Goal: Task Accomplishment & Management: Use online tool/utility

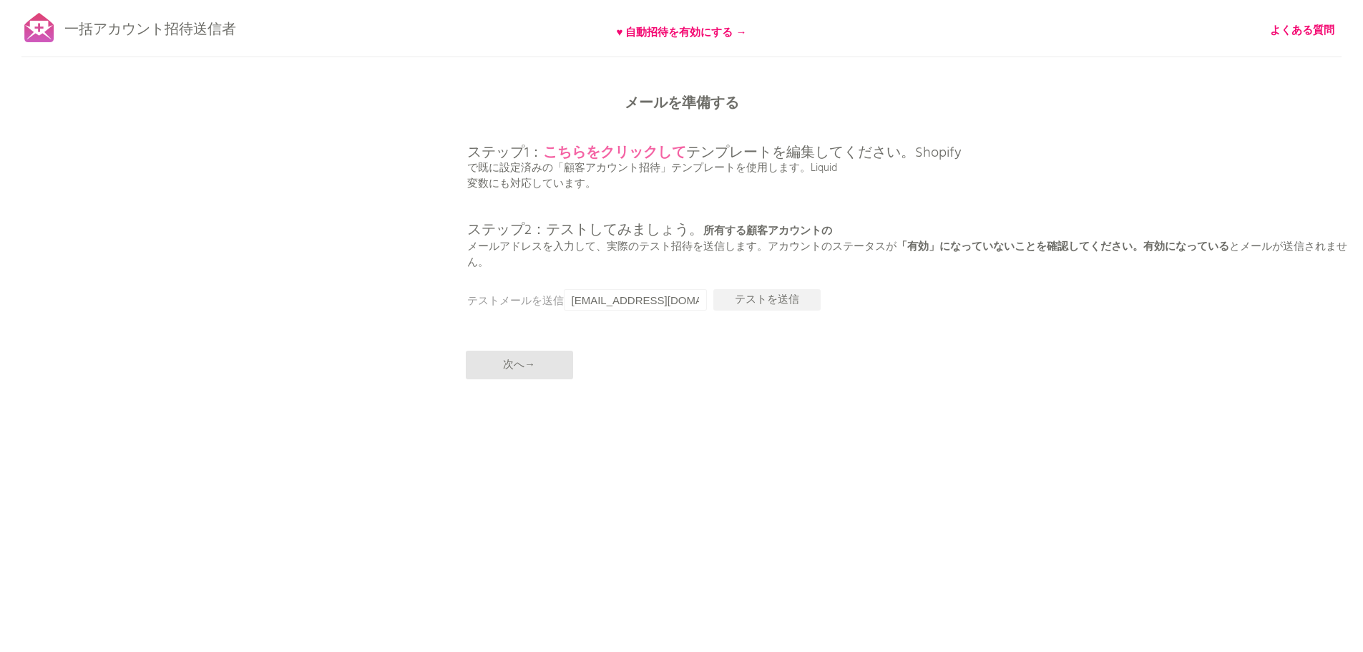
click at [647, 155] on font "こちらをクリックして" at bounding box center [614, 153] width 143 height 23
click at [528, 363] on font "次へ→" at bounding box center [519, 364] width 32 height 17
drag, startPoint x: 628, startPoint y: 298, endPoint x: 561, endPoint y: 299, distance: 66.6
click at [561, 0] on div "メールを準備する ステップ1： こちらをクリックして テンプレートを編集してください。Shopify で既に設定済みの「顧客アカウント招待」テンプレートを使用…" at bounding box center [681, 0] width 1363 height 0
type input "[EMAIL_ADDRESS][DOMAIN_NAME]"
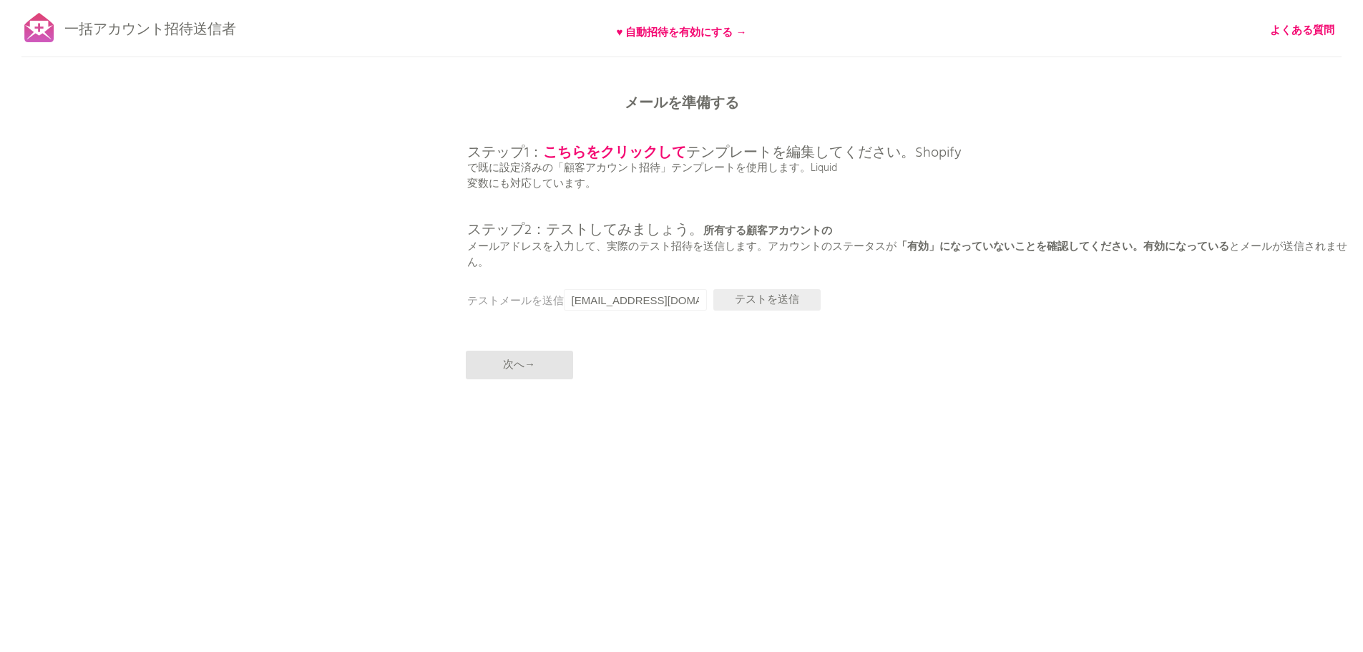
click at [783, 298] on font "テストを送信" at bounding box center [767, 299] width 64 height 17
click at [522, 365] on font "次へ→" at bounding box center [519, 364] width 32 height 17
click at [1291, 253] on font "とメールが送信されません。" at bounding box center [907, 254] width 880 height 33
click at [693, 95] on font "メールを準備する" at bounding box center [682, 103] width 114 height 23
click at [721, 177] on p "ステップ1： こちらをクリックして テンプレートを編集してください。Shopify で既に設定済みの「顧客アカウント招待」テンプレートを使用します。Liqui…" at bounding box center [915, 192] width 897 height 156
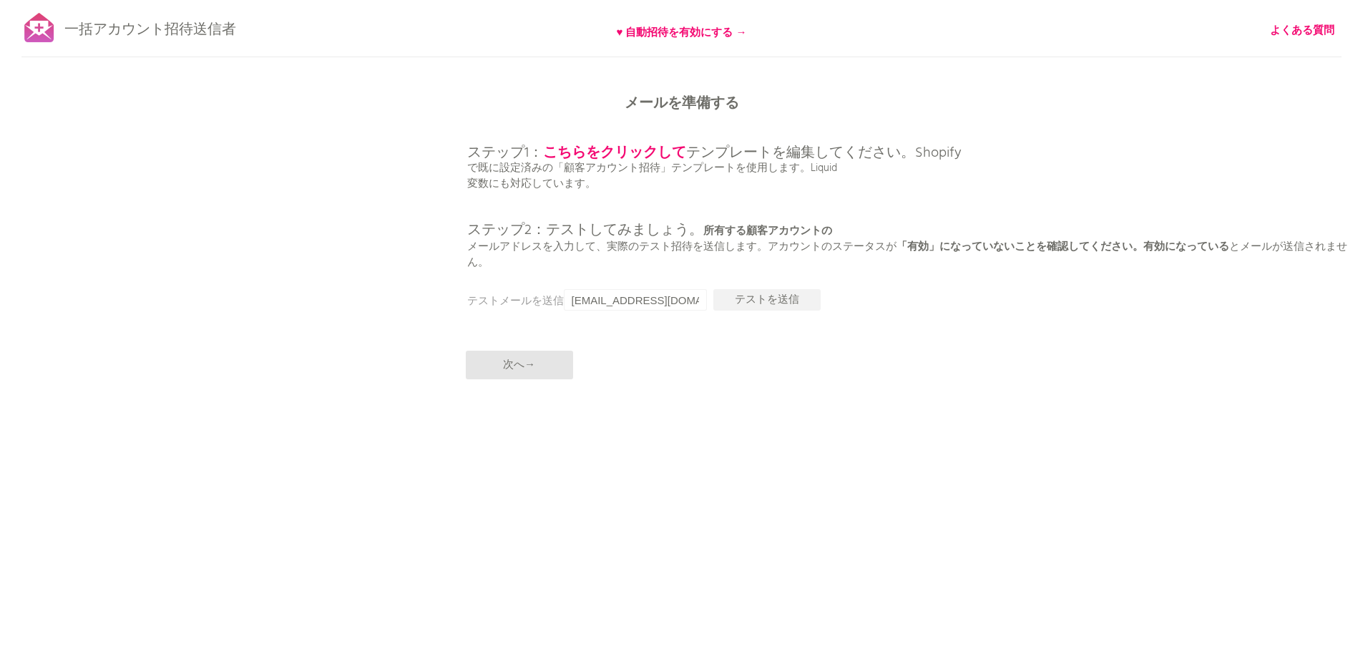
click at [786, 167] on font "で既に設定済みの「顧客アカウント招待」テンプレートを使用します。Liquid" at bounding box center [652, 168] width 370 height 17
click at [889, 153] on font "テンプレートを編集してください。Shopify" at bounding box center [823, 153] width 275 height 23
click at [957, 153] on font "テンプレートを編集してください。Shopify" at bounding box center [823, 153] width 275 height 23
click at [709, 32] on font "♥ 自動招待を有効にする →" at bounding box center [682, 32] width 130 height 17
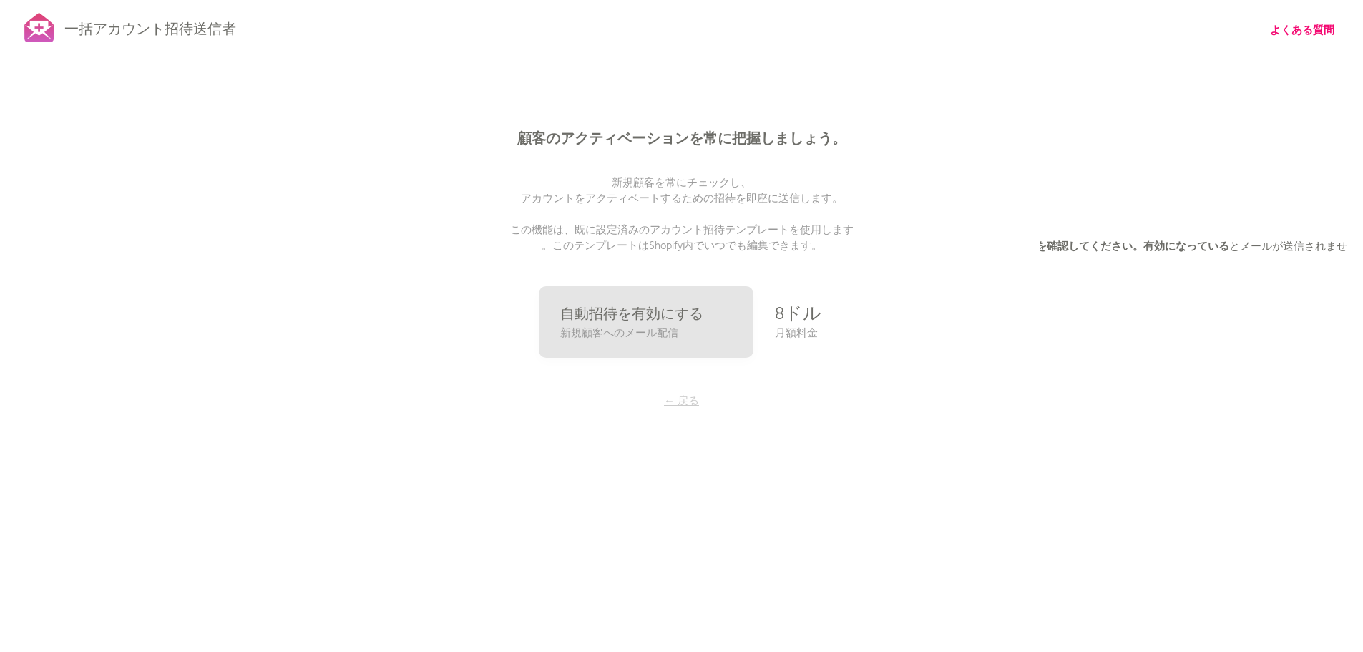
click at [688, 399] on font "← 戻る" at bounding box center [681, 401] width 35 height 17
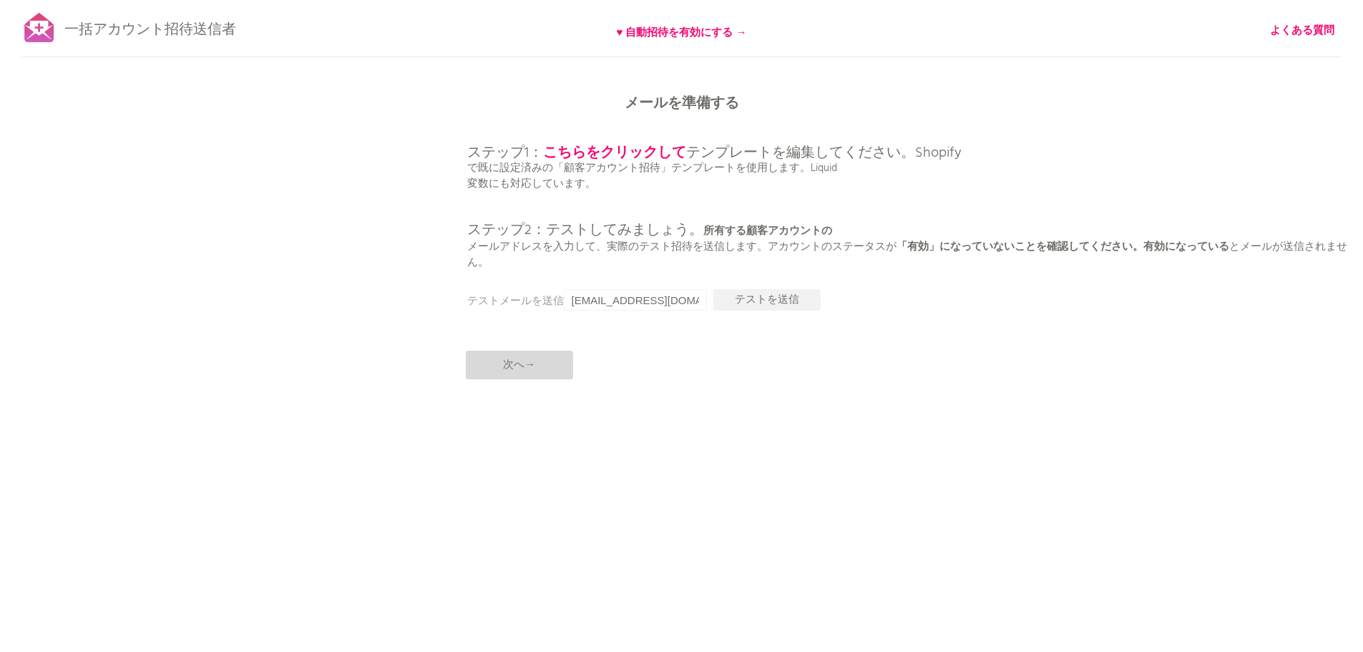
click at [557, 364] on p "次へ→" at bounding box center [519, 365] width 107 height 29
click at [719, 99] on font "メールを準備する" at bounding box center [682, 103] width 114 height 23
click at [751, 229] on font "所有する顧客アカウントの" at bounding box center [767, 231] width 129 height 17
click at [863, 228] on p "ステップ1： こちらをクリックして テンプレートを編集してください。Shopify で既に設定済みの「顧客アカウント招待」テンプレートを使用します。Liqui…" at bounding box center [915, 192] width 897 height 156
click at [1176, 248] on font "「有効」になっていないことを確認してください。有効になっている" at bounding box center [1063, 246] width 333 height 17
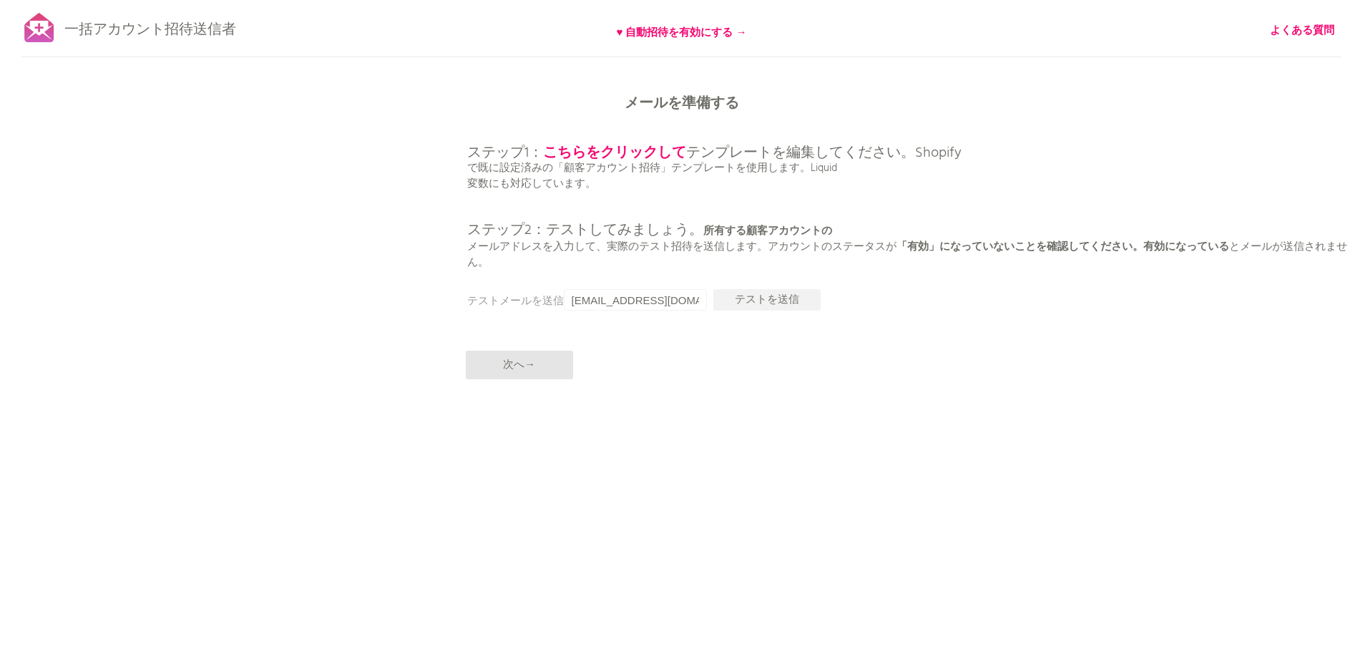
click at [1333, 249] on font "とメールが送信されません。" at bounding box center [907, 254] width 880 height 33
click at [572, 243] on font "メールアドレスを入力して" at bounding box center [531, 246] width 129 height 17
click at [752, 248] on font "、実際のテスト招待を送信します。" at bounding box center [682, 246] width 172 height 17
click at [781, 230] on font "所有する顧客アカウントの" at bounding box center [767, 231] width 129 height 17
click at [834, 229] on p "ステップ1： こちらをクリックして テンプレートを編集してください。Shopify で既に設定済みの「顧客アカウント招待」テンプレートを使用します。Liqui…" at bounding box center [915, 192] width 897 height 156
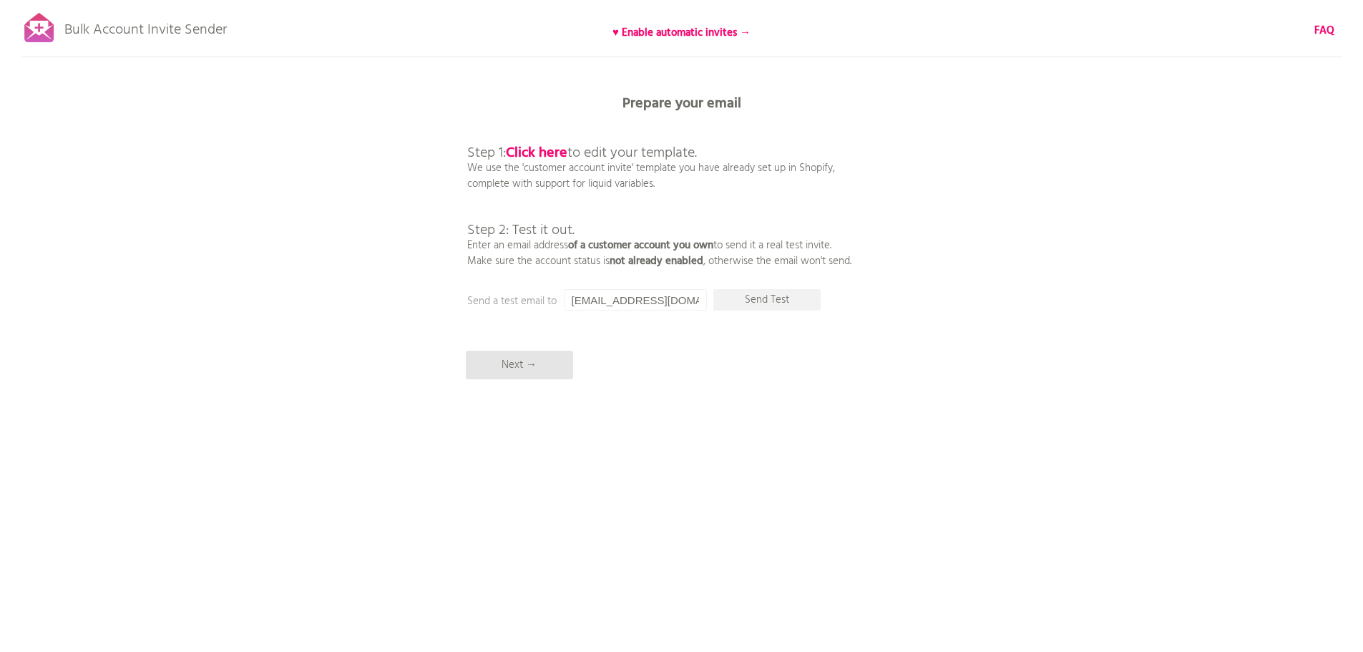
click at [553, 255] on p "Step 1: Click here to edit your template. We use the 'customer account invite' …" at bounding box center [659, 191] width 384 height 155
click at [612, 270] on div "Bulk Account Invite Sender ♥ Enable automatic invites → FAQ Synced all customer…" at bounding box center [681, 250] width 1363 height 501
click at [517, 353] on p "Next →" at bounding box center [519, 365] width 107 height 29
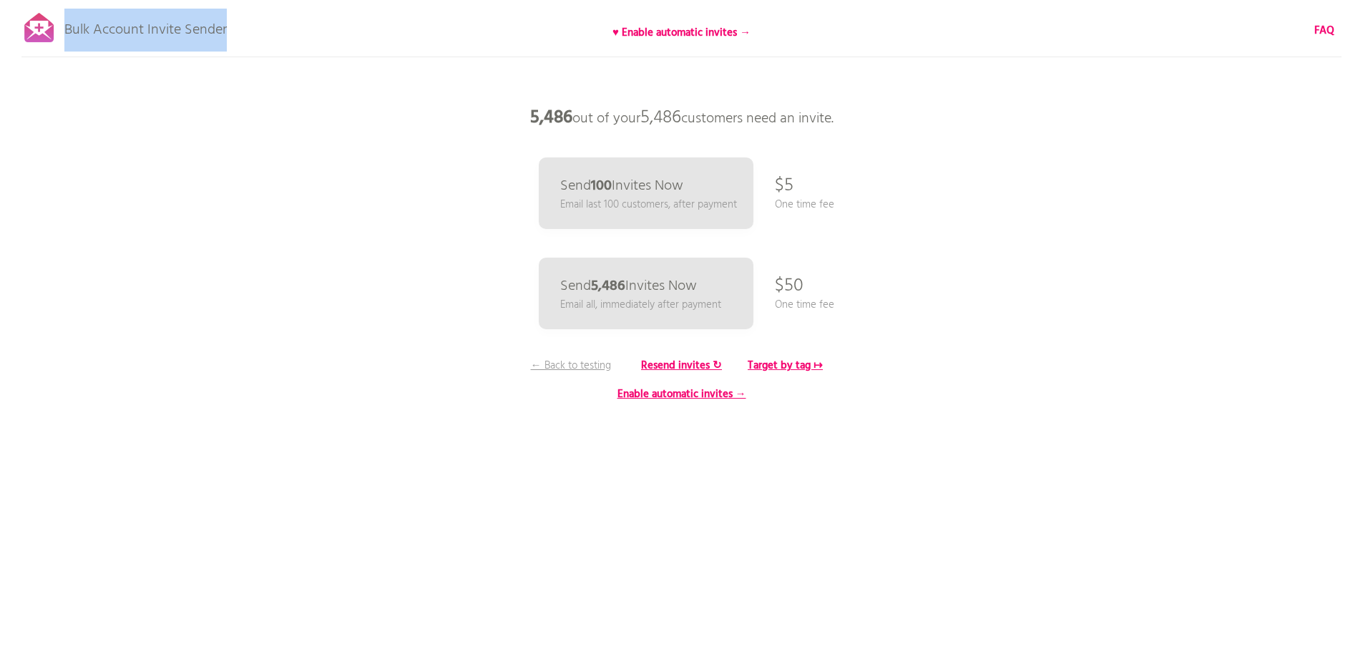
drag, startPoint x: 157, startPoint y: 32, endPoint x: 65, endPoint y: 34, distance: 91.6
click at [65, 34] on p "Bulk Account Invite Sender" at bounding box center [145, 27] width 162 height 36
copy p "Bulk Account Invite Sender"
click at [712, 289] on link "Send 5,486 Invites Now Email all, immediately after payment" at bounding box center [645, 294] width 221 height 74
